Goal: Task Accomplishment & Management: Complete application form

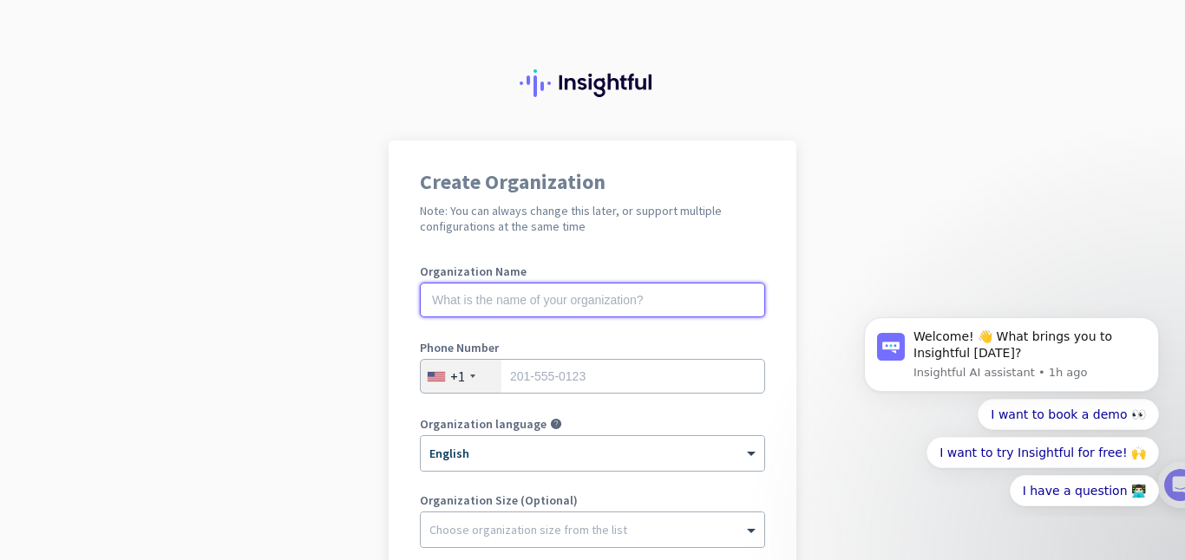
click at [532, 307] on input "text" at bounding box center [592, 300] width 345 height 35
type input "Mercor"
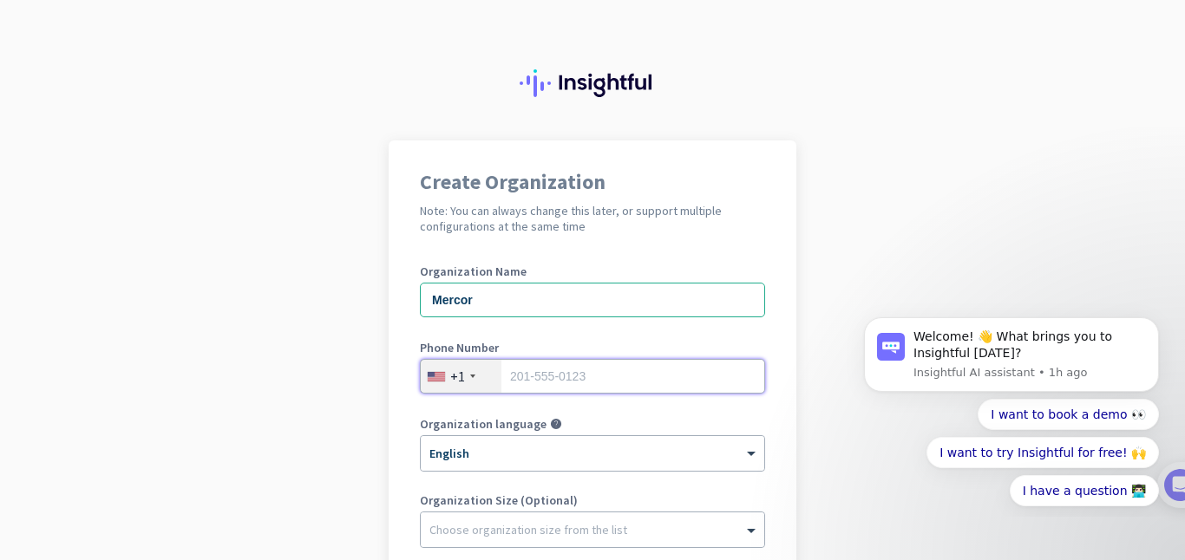
click at [515, 382] on input "tel" at bounding box center [592, 376] width 345 height 35
type input "2565043075"
click at [393, 475] on div "Create Organization Note: You can always change this later, or support multiple…" at bounding box center [592, 472] width 408 height 664
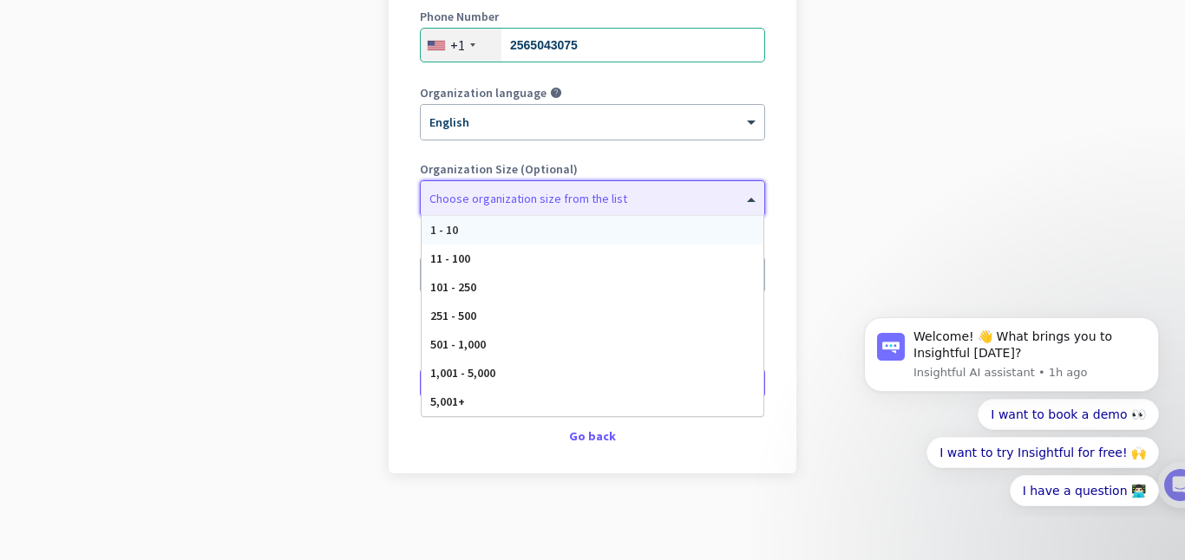
click at [745, 197] on span at bounding box center [753, 198] width 22 height 17
click at [465, 315] on span "251 - 500" at bounding box center [453, 316] width 46 height 16
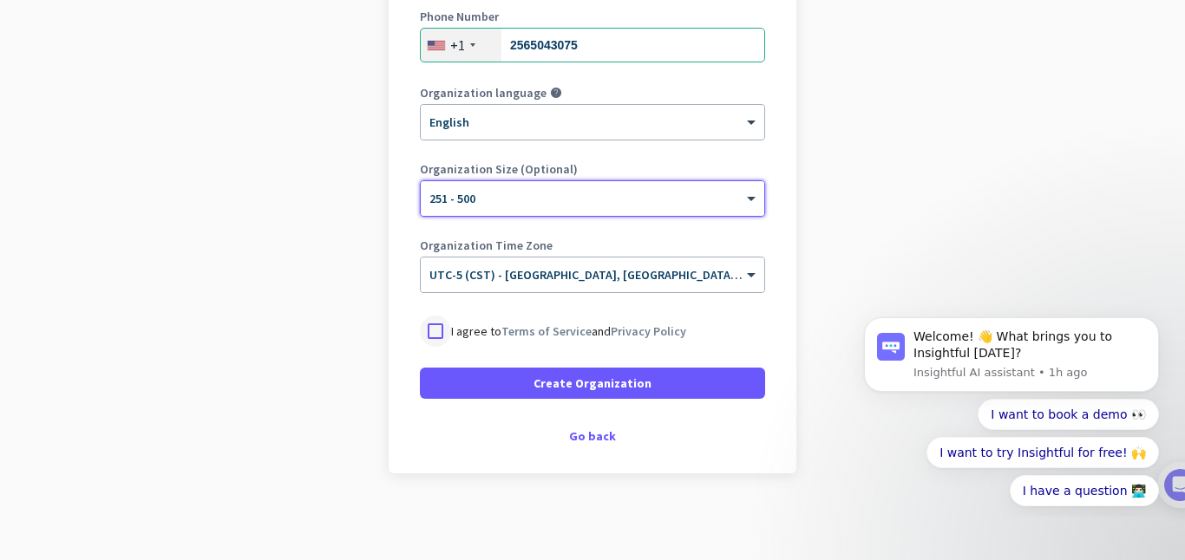
click at [430, 328] on div at bounding box center [435, 331] width 31 height 31
click at [624, 282] on div "× UTC-5 (CST) - [GEOGRAPHIC_DATA], [GEOGRAPHIC_DATA], [GEOGRAPHIC_DATA], [GEOGR…" at bounding box center [592, 275] width 343 height 35
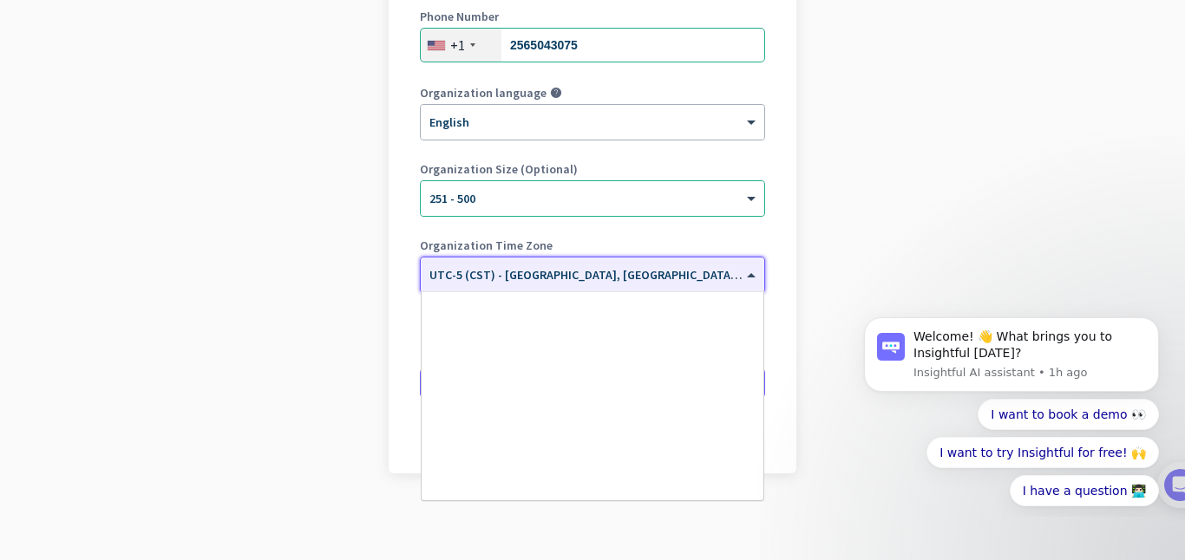
scroll to position [858, 0]
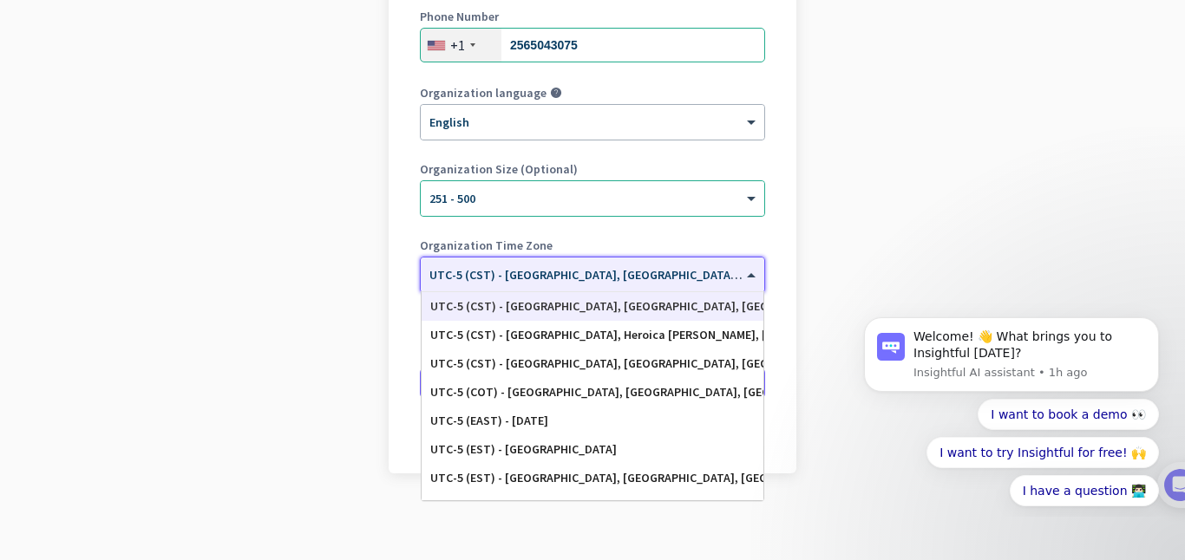
click at [624, 282] on span "UTC-5 (CST) - [GEOGRAPHIC_DATA], [GEOGRAPHIC_DATA], [GEOGRAPHIC_DATA], [GEOGRAP…" at bounding box center [699, 275] width 541 height 16
drag, startPoint x: 49, startPoint y: 1, endPoint x: 885, endPoint y: 295, distance: 886.1
click at [886, 295] on app-onboarding-organization "Create Organization Note: You can always change this later, or support multiple…" at bounding box center [592, 184] width 1185 height 751
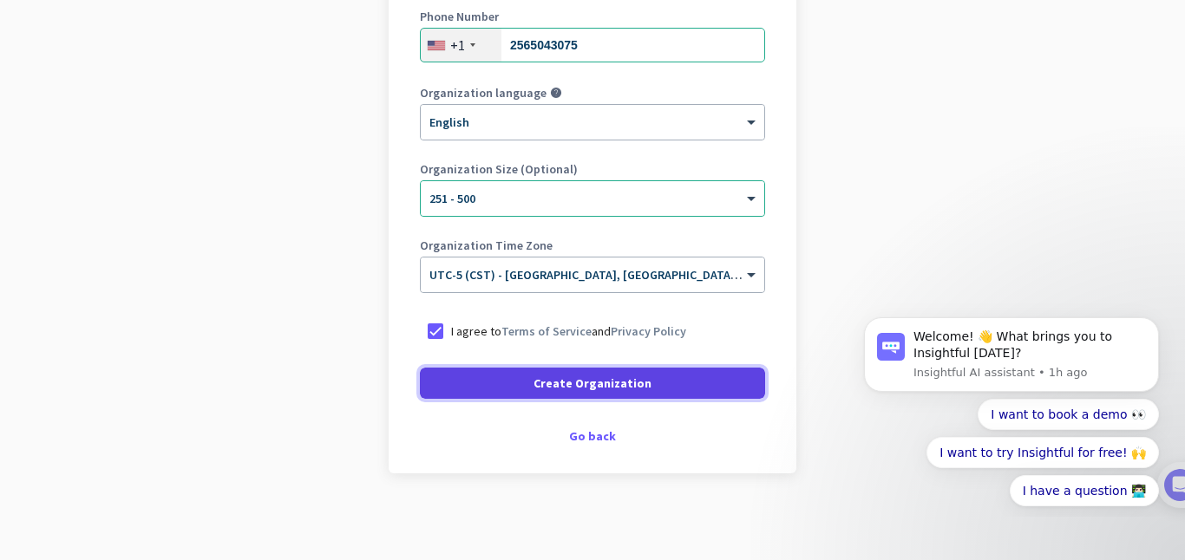
click at [635, 396] on span at bounding box center [592, 383] width 345 height 42
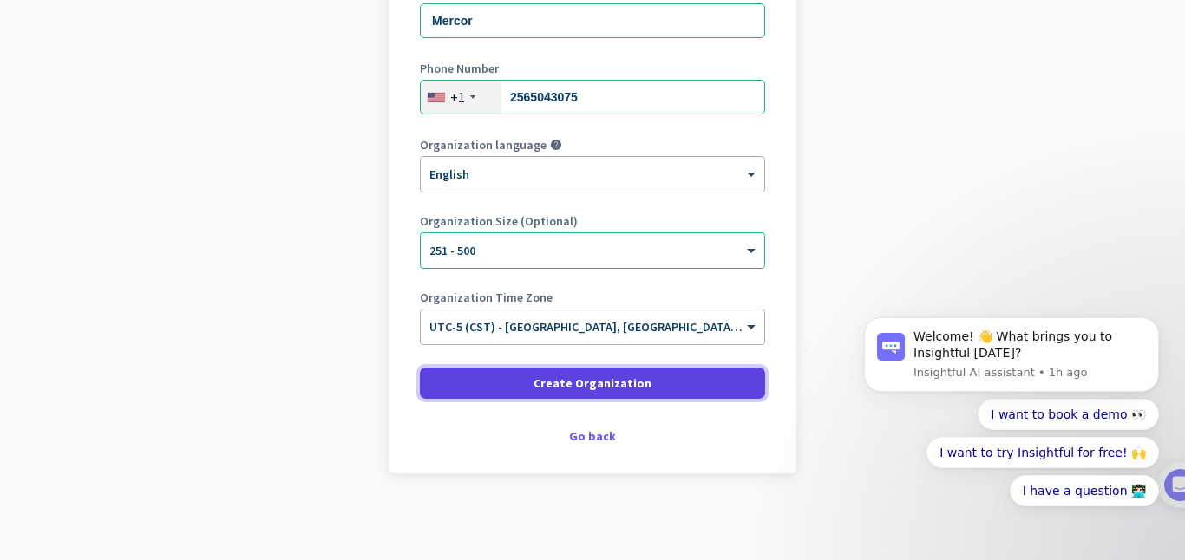
scroll to position [279, 0]
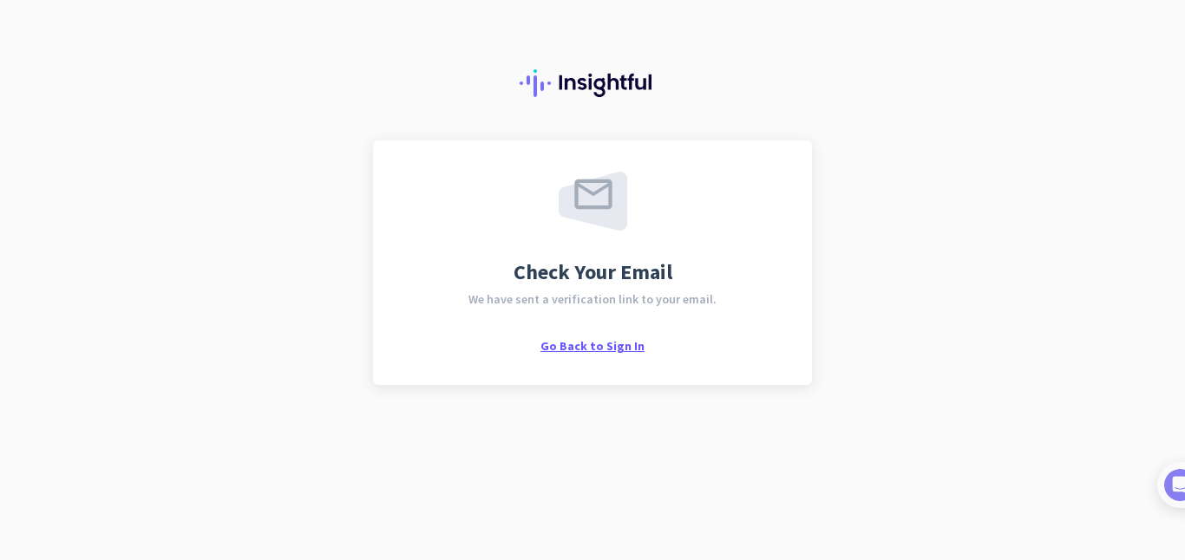
click at [607, 350] on span "Go Back to Sign In" at bounding box center [592, 346] width 104 height 16
